Goal: Information Seeking & Learning: Learn about a topic

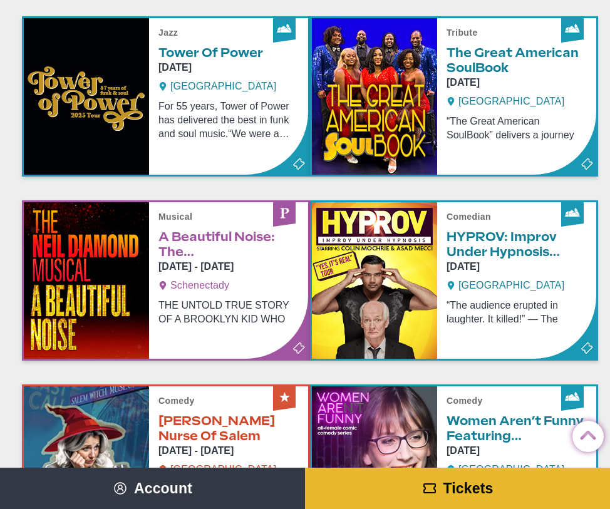
scroll to position [826, 0]
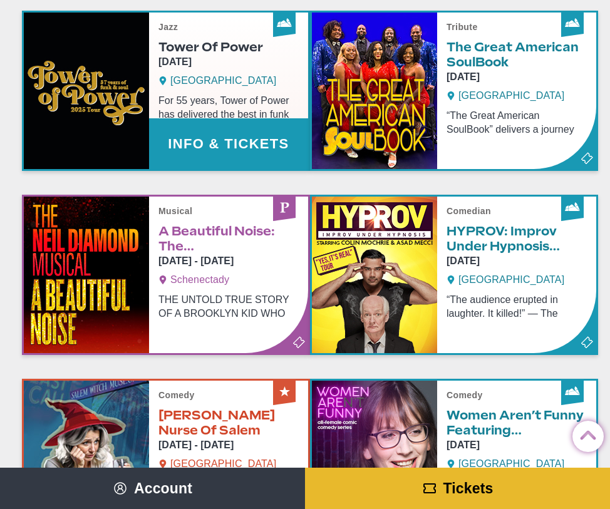
click at [226, 126] on link "Info & Tickets" at bounding box center [166, 91] width 284 height 156
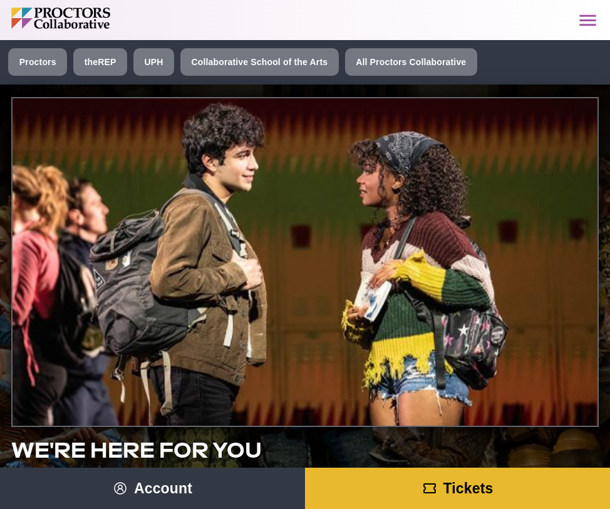
click at [577, 22] on icon "Main site navigation and header" at bounding box center [587, 20] width 22 height 22
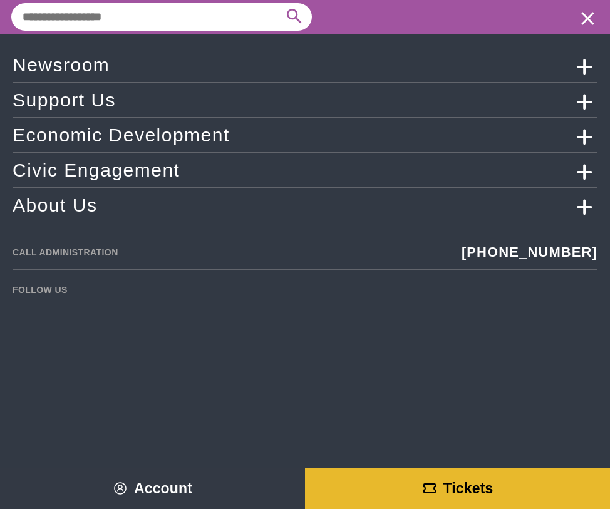
click at [218, 66] on link "Newsroom" at bounding box center [305, 65] width 585 height 22
click at [56, 68] on link "Newsroom" at bounding box center [305, 65] width 585 height 22
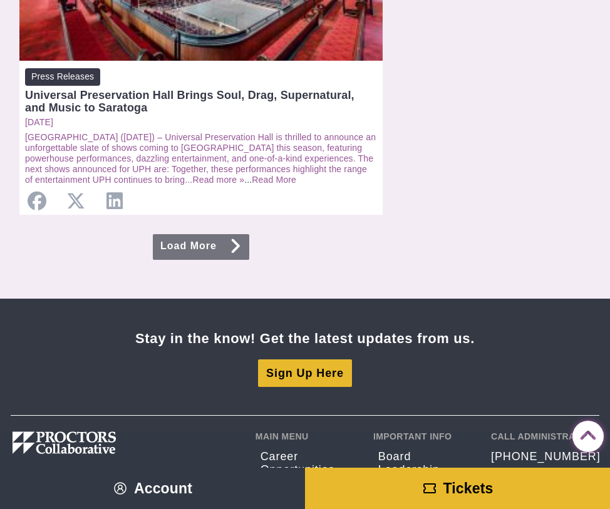
scroll to position [2843, 0]
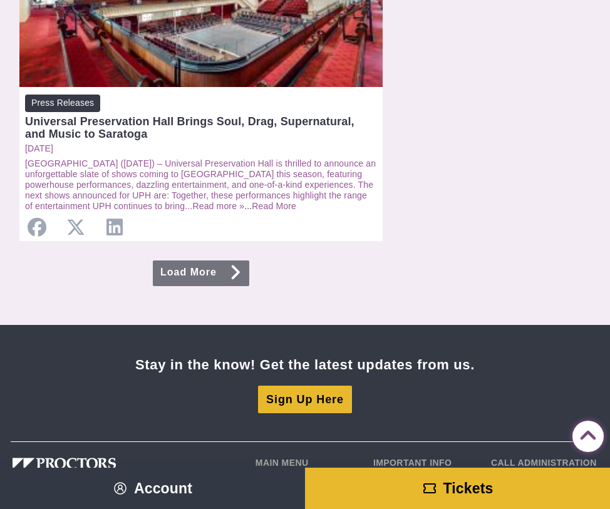
click at [227, 268] on link "Load More" at bounding box center [201, 273] width 96 height 26
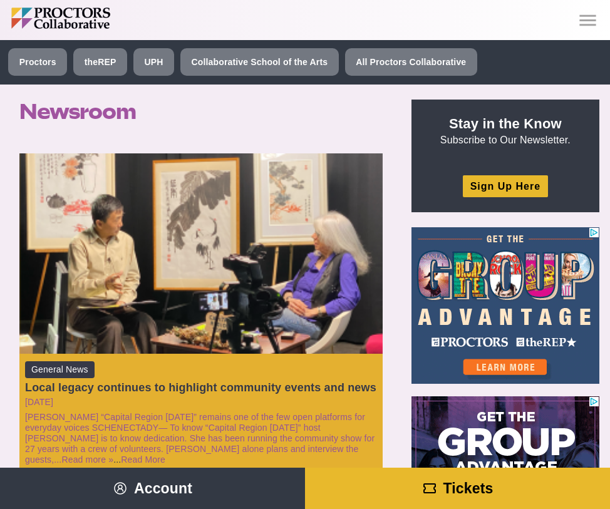
click at [222, 390] on div "Local legacy continues to highlight community events and news" at bounding box center [201, 387] width 352 height 13
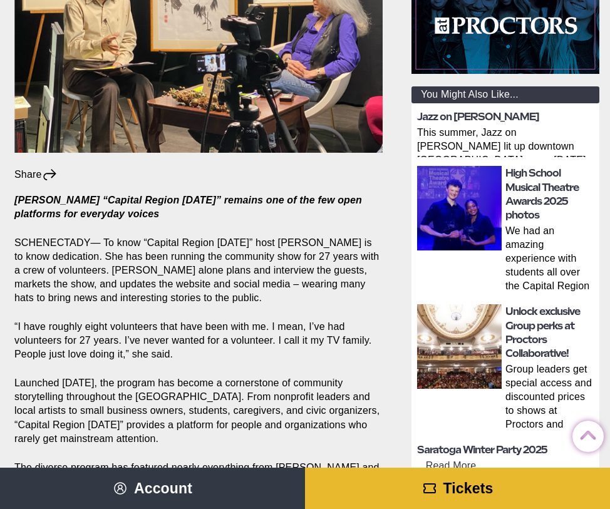
scroll to position [332, 0]
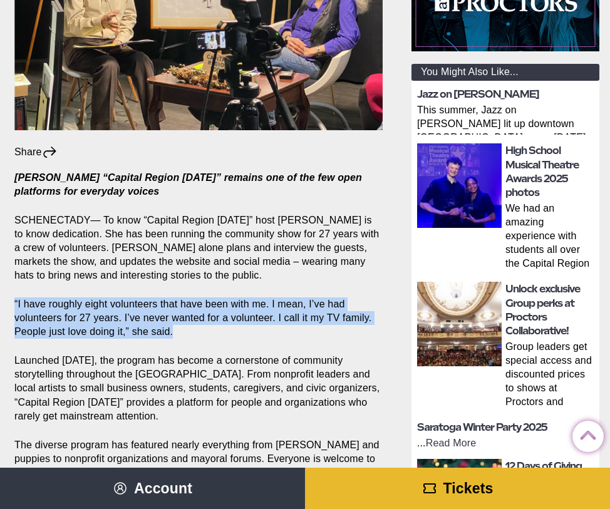
drag, startPoint x: 257, startPoint y: 295, endPoint x: 262, endPoint y: 337, distance: 42.2
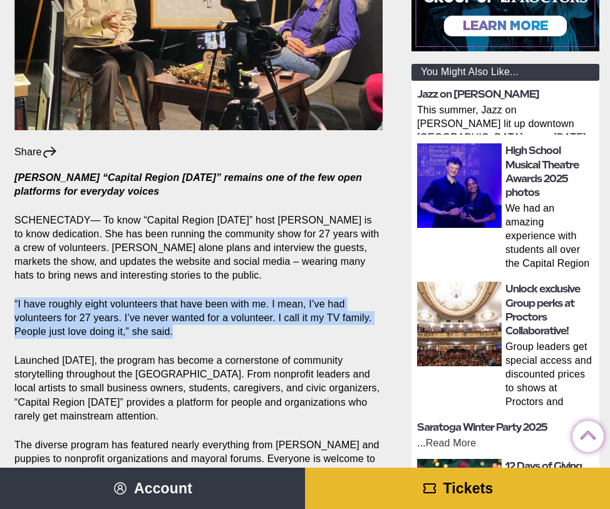
click at [263, 337] on section "Share Share on Facebook Share on Twitter/X Copy Link [PERSON_NAME] “Capital Reg…" at bounding box center [200, 502] width 393 height 718
click at [262, 337] on p "“I have roughly eight volunteers that have been with me. I mean, I’ve had volun…" at bounding box center [198, 317] width 368 height 41
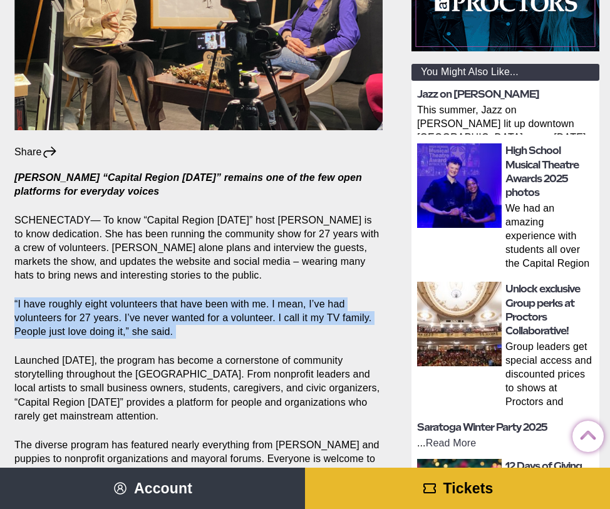
drag, startPoint x: 262, startPoint y: 337, endPoint x: 262, endPoint y: 291, distance: 45.7
click at [262, 291] on section "Share Share on Facebook Share on Twitter/X Copy Link [PERSON_NAME] “Capital Reg…" at bounding box center [200, 502] width 393 height 718
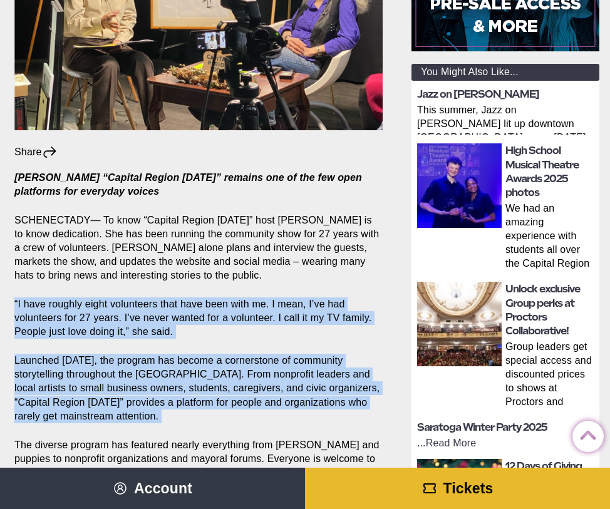
drag, startPoint x: 262, startPoint y: 291, endPoint x: 280, endPoint y: 422, distance: 132.0
click at [280, 422] on section "Share Share on Facebook Share on Twitter/X Copy Link [PERSON_NAME] “Capital Reg…" at bounding box center [200, 502] width 393 height 718
click at [280, 422] on p "Launched [DATE], the program has become a cornerstone of community storytelling…" at bounding box center [198, 388] width 368 height 69
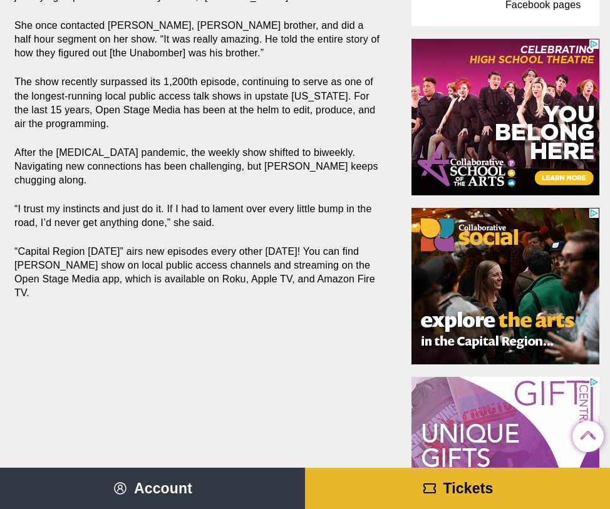
scroll to position [789, 0]
